Goal: Information Seeking & Learning: Learn about a topic

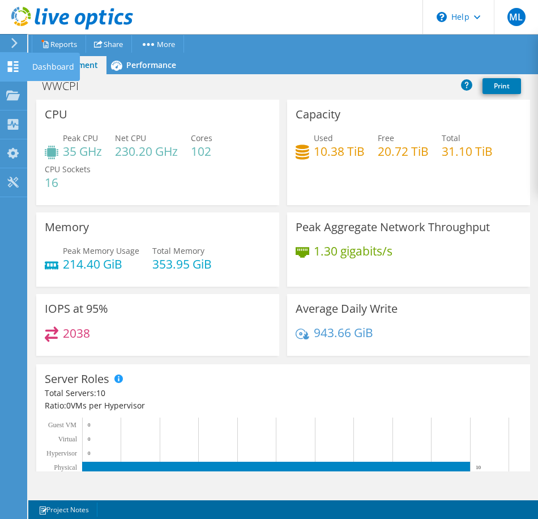
click at [8, 66] on icon at bounding box center [13, 66] width 14 height 11
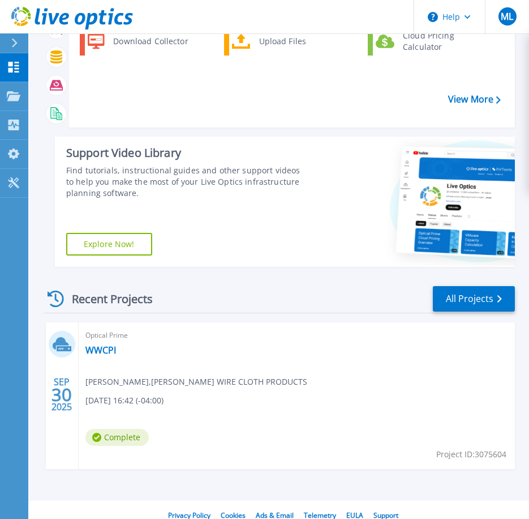
scroll to position [95, 0]
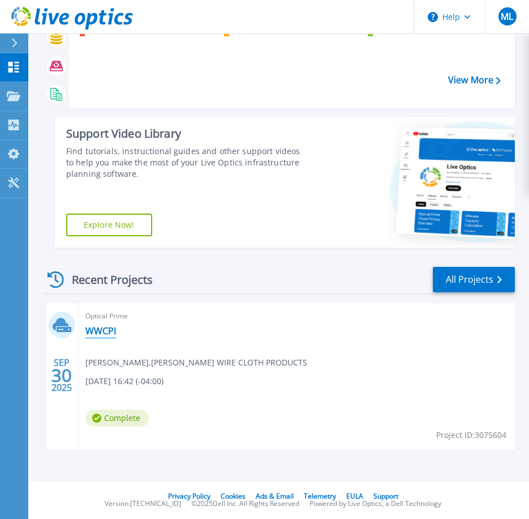
click at [108, 330] on link "WWCPI" at bounding box center [100, 330] width 31 height 11
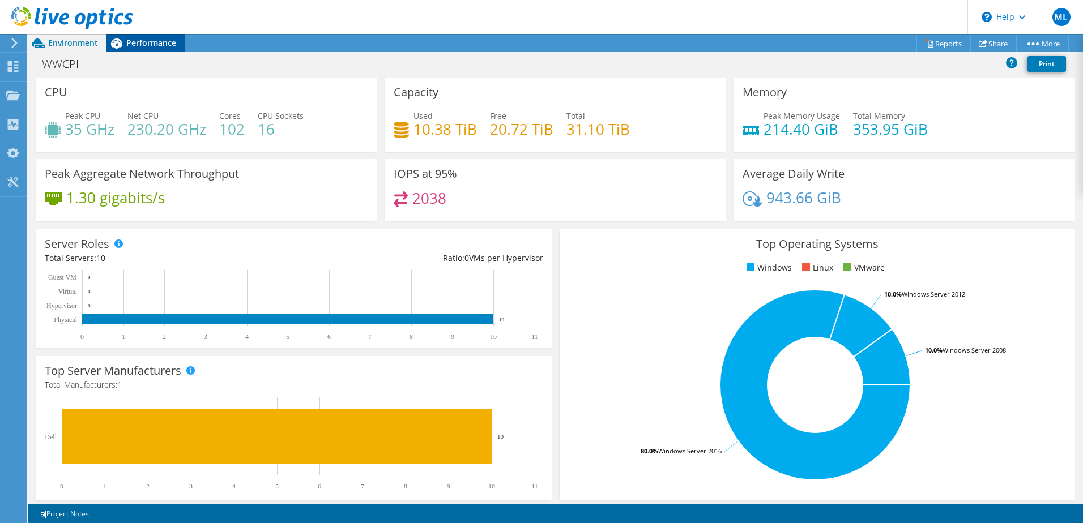
click at [143, 39] on span "Performance" at bounding box center [151, 42] width 50 height 11
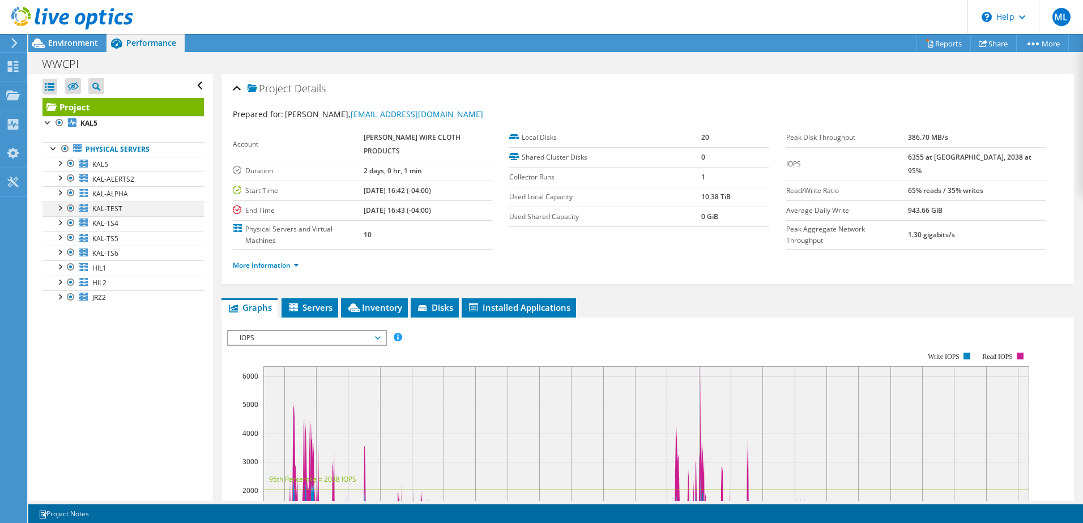
click at [63, 207] on div at bounding box center [59, 207] width 11 height 11
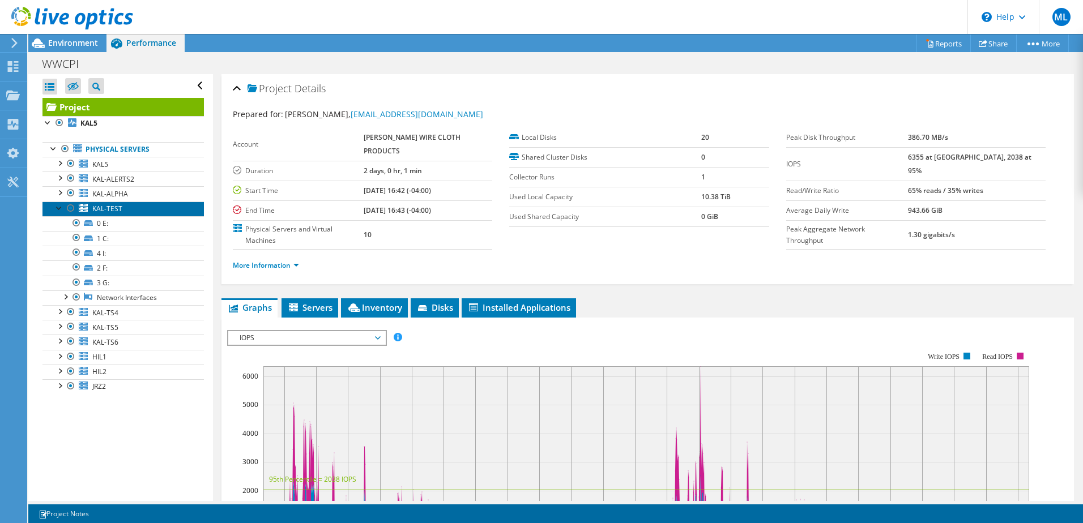
click at [114, 213] on span "KAL-TEST" at bounding box center [107, 209] width 30 height 10
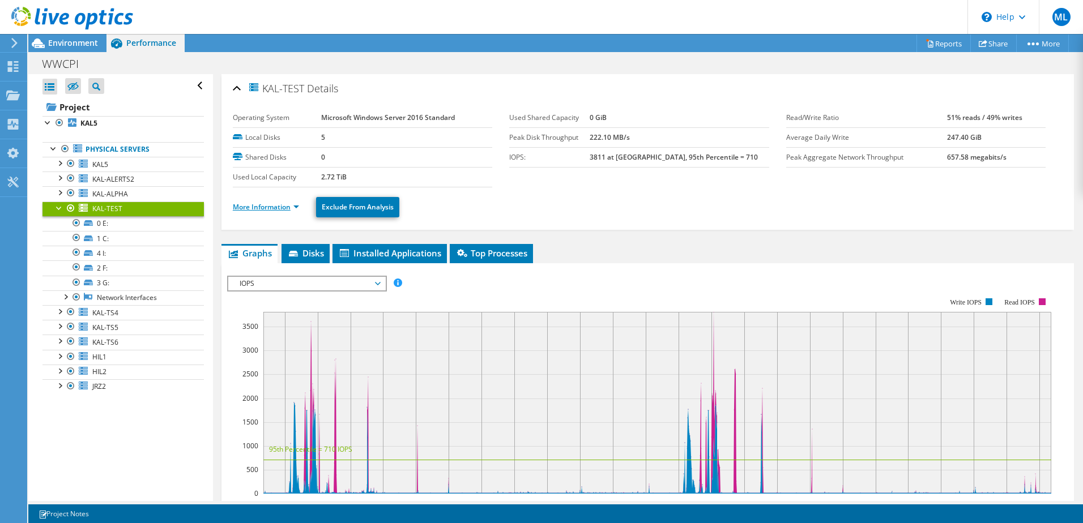
drag, startPoint x: 280, startPoint y: 211, endPoint x: 280, endPoint y: 203, distance: 7.4
click at [280, 210] on link "More Information" at bounding box center [266, 207] width 66 height 10
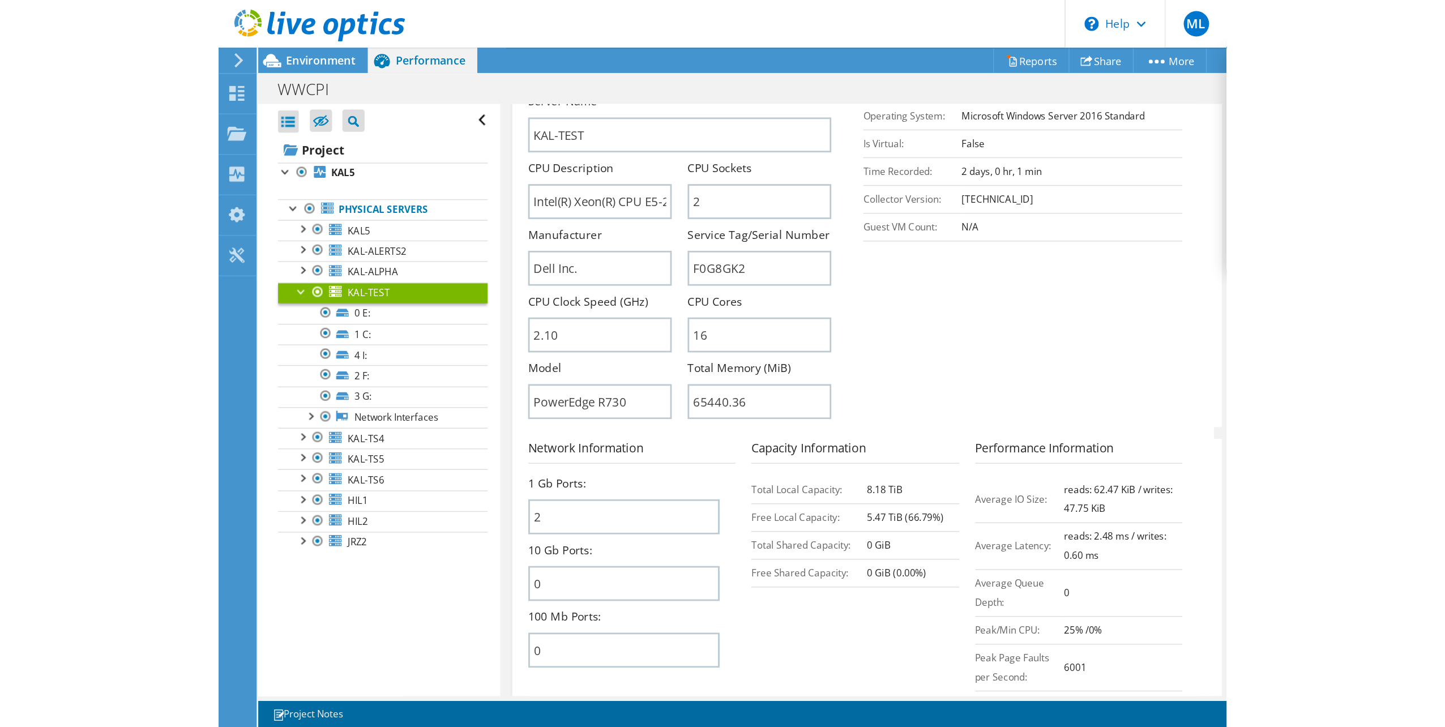
scroll to position [226, 0]
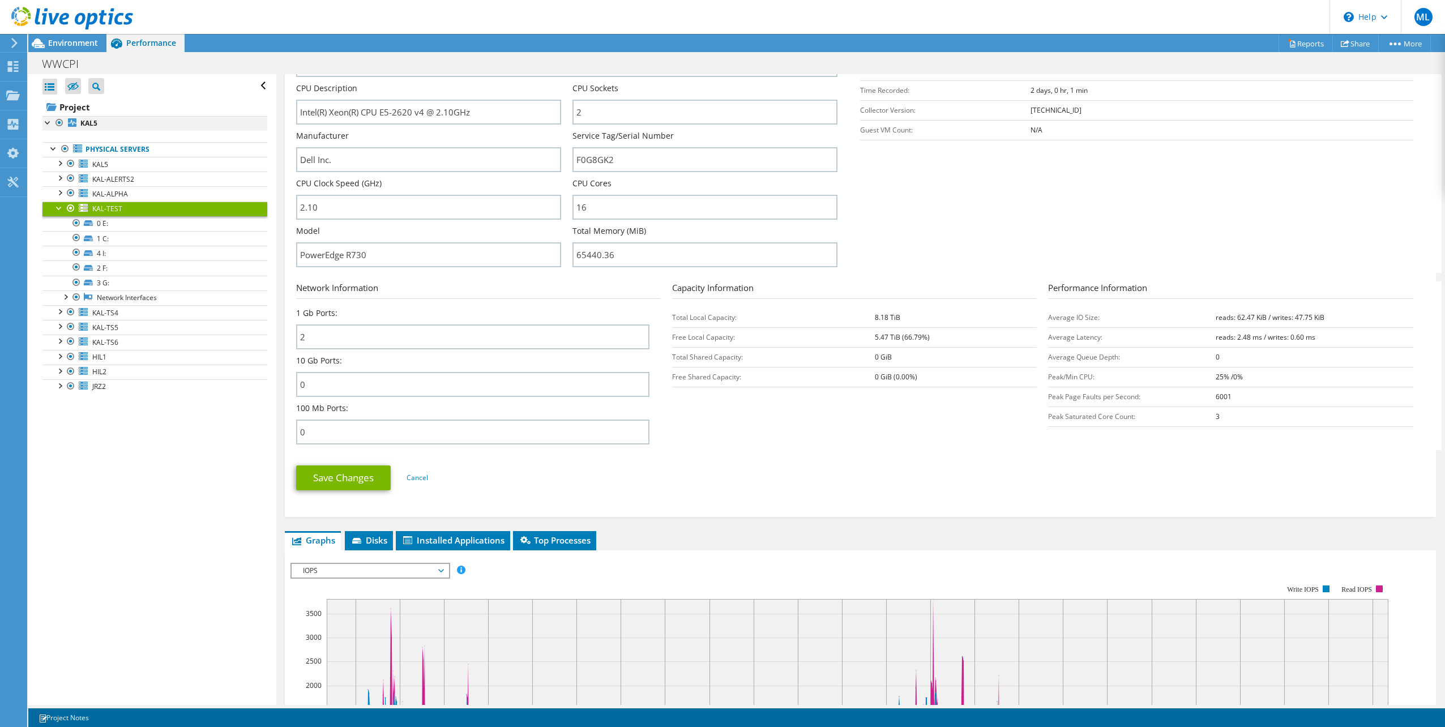
click at [46, 126] on div at bounding box center [47, 121] width 11 height 11
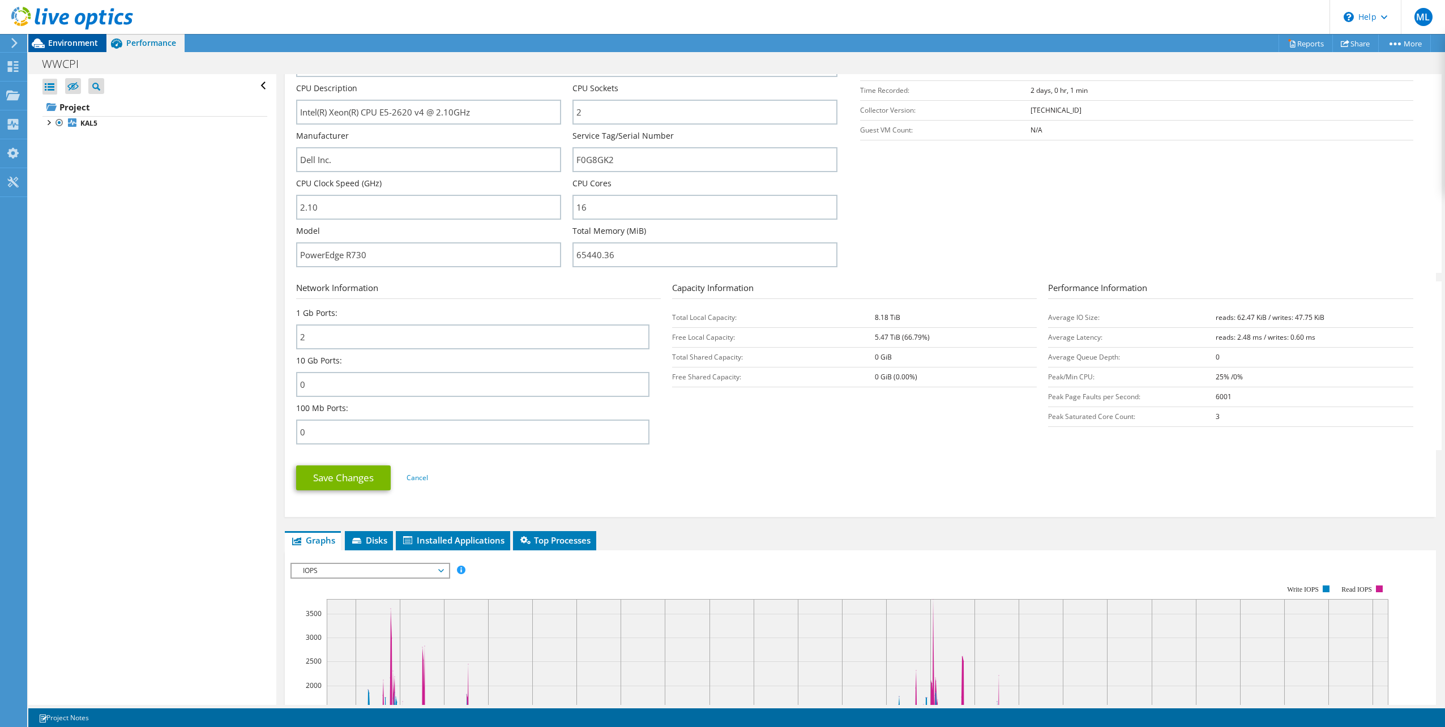
click at [54, 41] on span "Environment" at bounding box center [73, 42] width 50 height 11
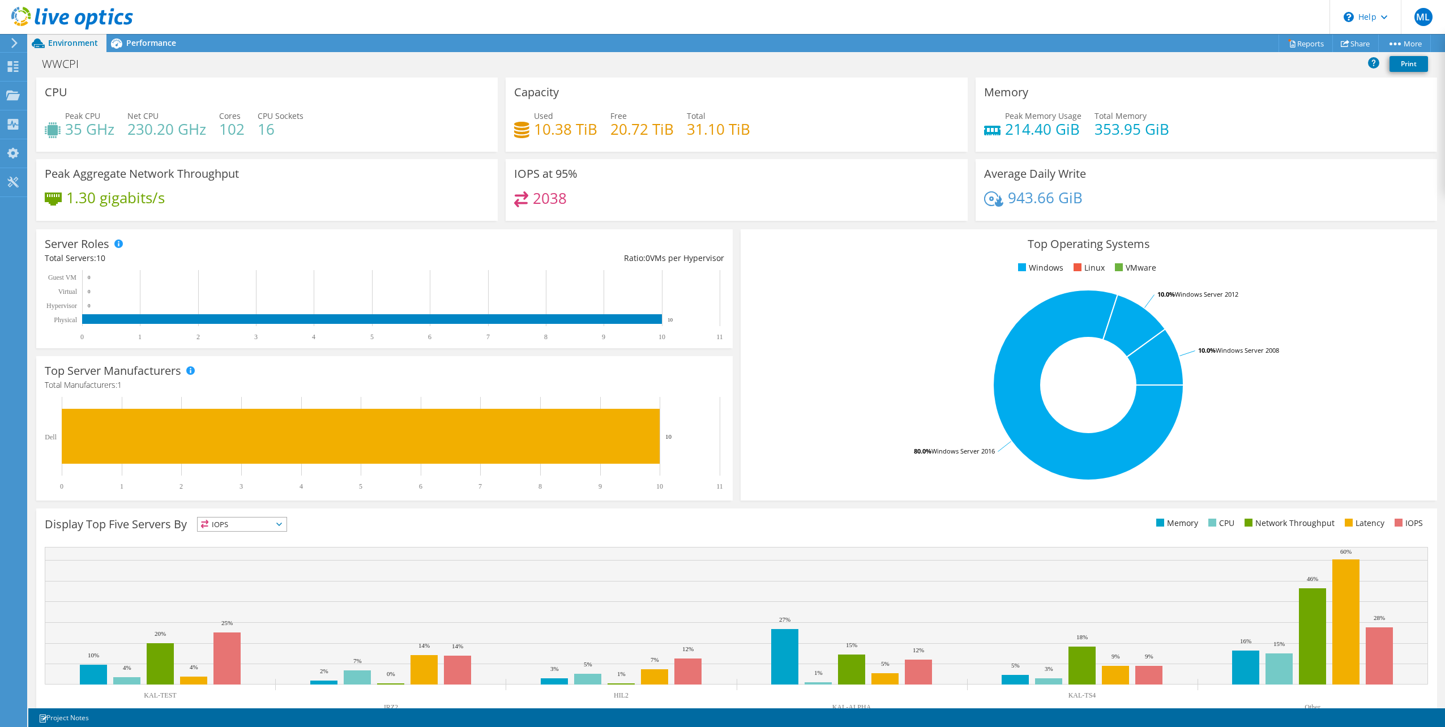
click at [275, 518] on span "IOPS" at bounding box center [242, 525] width 89 height 14
click at [265, 518] on li "IOPS" at bounding box center [242, 539] width 89 height 16
